Goal: Navigation & Orientation: Find specific page/section

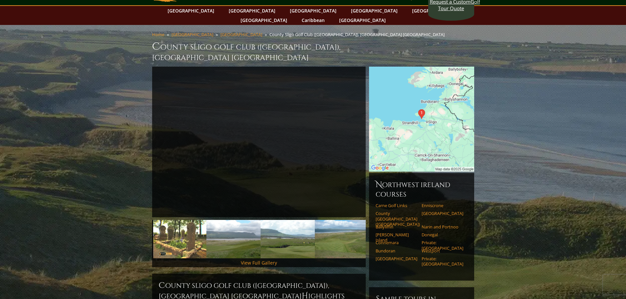
scroll to position [66, 0]
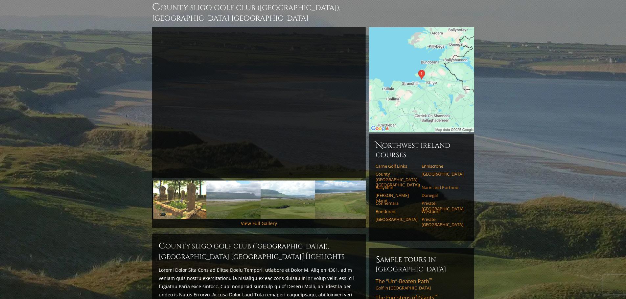
click at [438, 185] on link "Narin and Portnoo" at bounding box center [442, 187] width 42 height 5
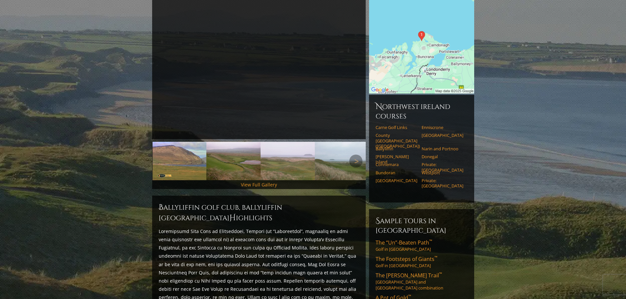
scroll to position [41, 0]
